Goal: Transaction & Acquisition: Purchase product/service

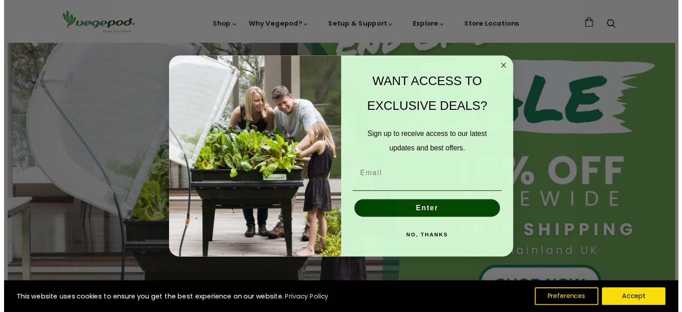
scroll to position [0, 164]
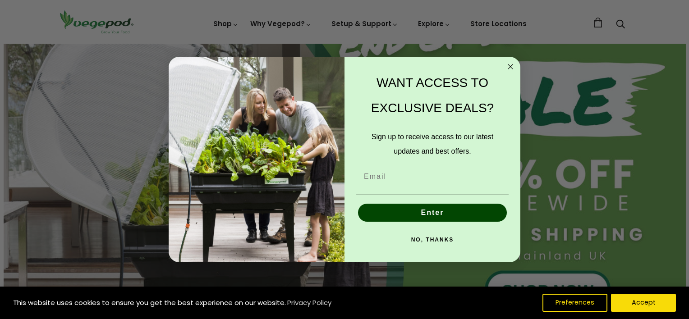
click at [510, 66] on icon "Close dialog" at bounding box center [510, 66] width 5 height 5
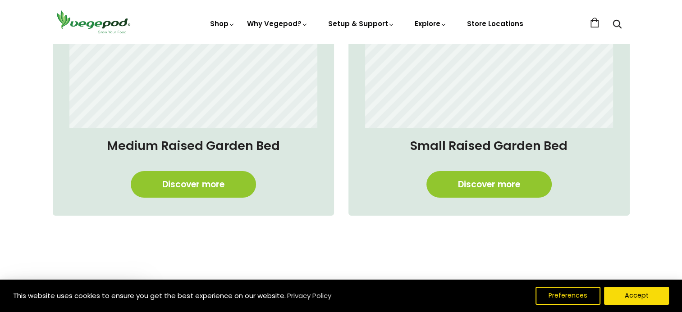
scroll to position [775, 0]
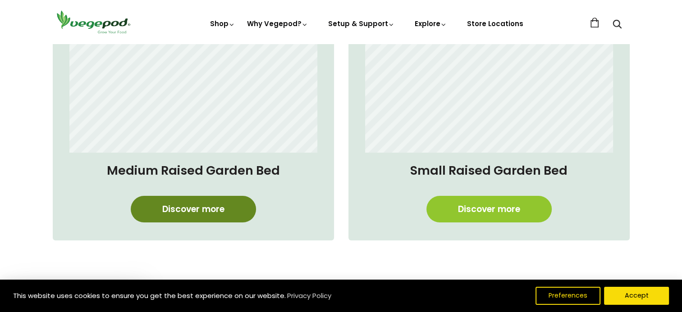
click at [216, 205] on link "Discover more" at bounding box center [193, 209] width 125 height 27
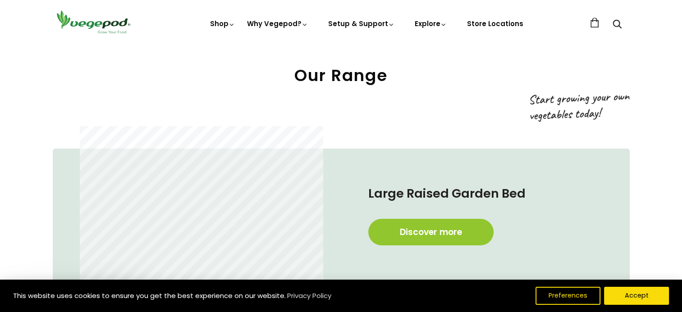
scroll to position [433, 0]
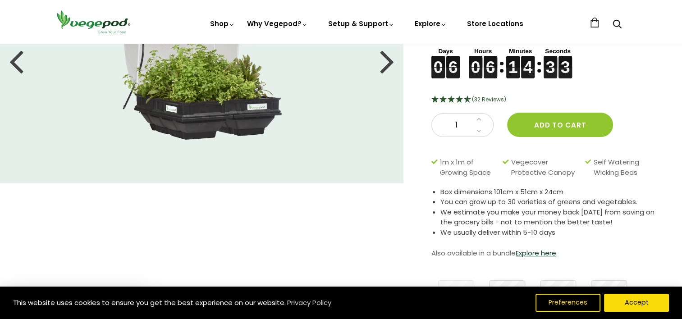
scroll to position [108, 0]
